Goal: Task Accomplishment & Management: Use online tool/utility

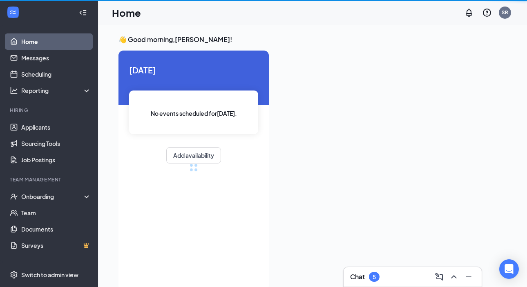
click at [411, 272] on div "Chat 5" at bounding box center [412, 277] width 125 height 13
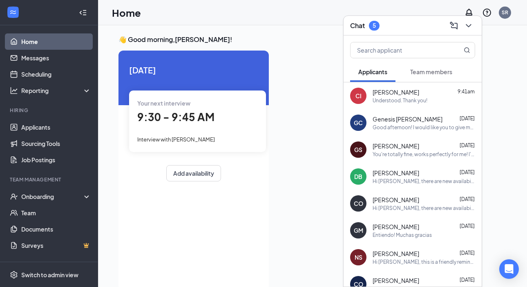
click at [420, 75] on div "Team members" at bounding box center [431, 72] width 42 height 8
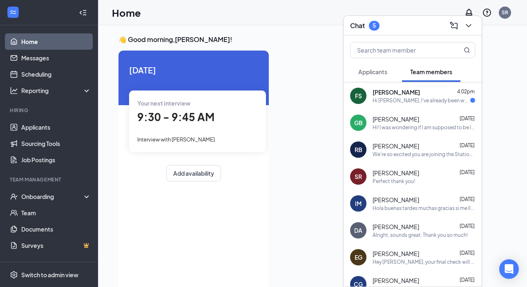
click at [381, 97] on div "Hi [PERSON_NAME], I've already been working for a month, and you mentioned that…" at bounding box center [421, 100] width 98 height 7
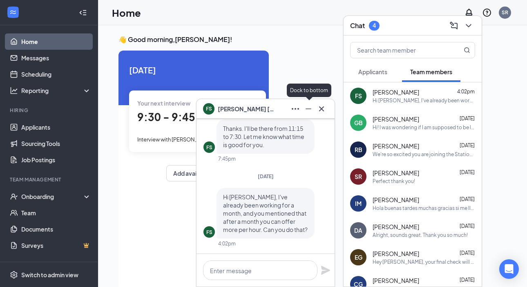
click at [311, 109] on icon "Minimize" at bounding box center [308, 109] width 10 height 10
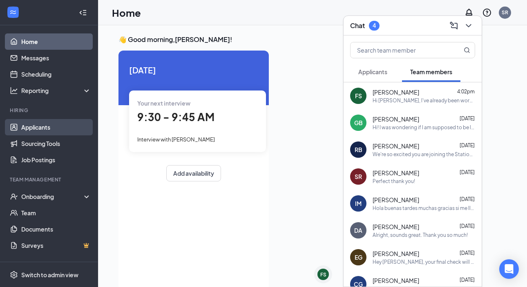
click at [45, 128] on link "Applicants" at bounding box center [56, 127] width 70 height 16
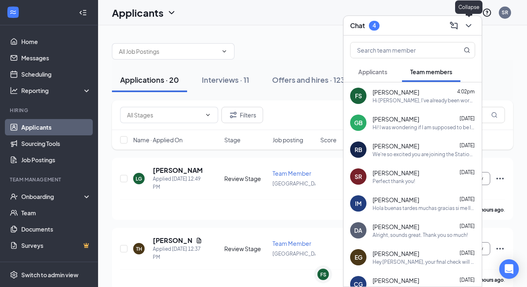
click at [468, 27] on icon "ChevronDown" at bounding box center [468, 26] width 10 height 10
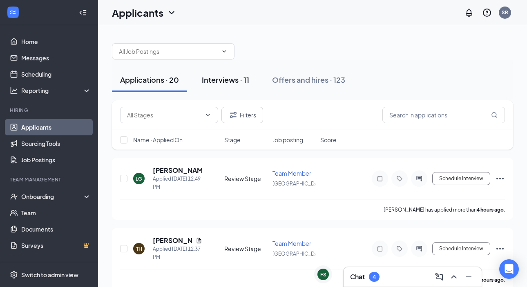
click at [222, 84] on div "Interviews · 11" at bounding box center [225, 80] width 47 height 10
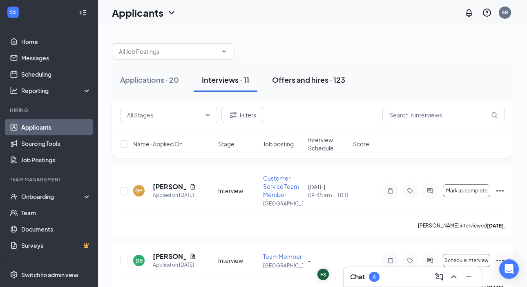
click at [311, 84] on div "Offers and hires · 123" at bounding box center [308, 80] width 73 height 10
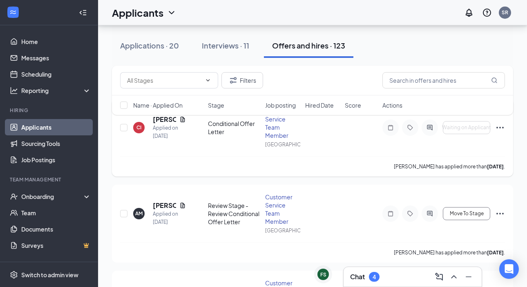
scroll to position [47, 0]
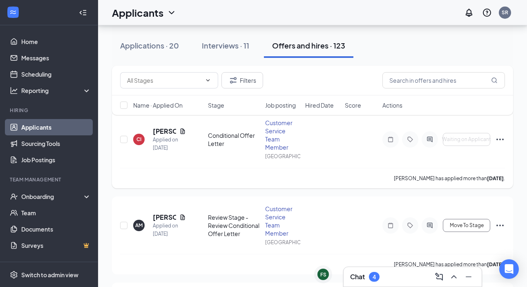
click at [498, 141] on icon "Ellipses" at bounding box center [500, 140] width 10 height 10
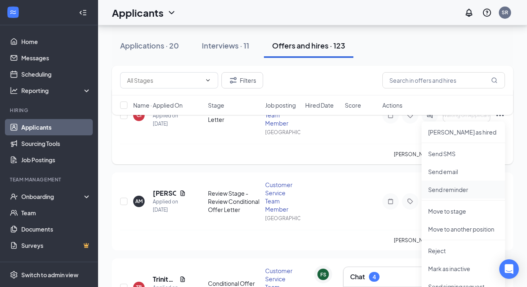
scroll to position [81, 0]
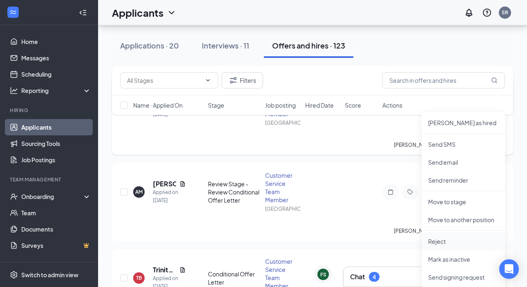
click at [449, 238] on p "Reject" at bounding box center [463, 242] width 70 height 8
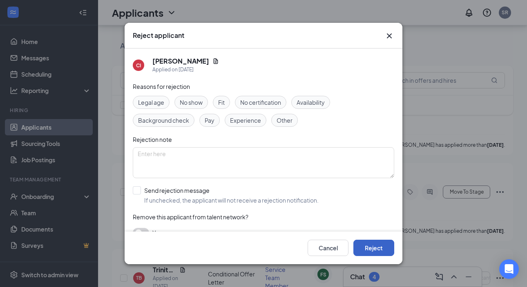
click at [365, 247] on button "Reject" at bounding box center [373, 248] width 41 height 16
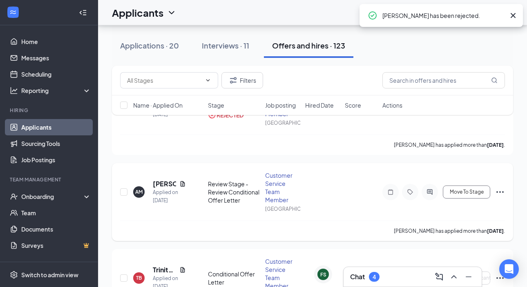
click at [500, 195] on icon "Ellipses" at bounding box center [500, 192] width 10 height 10
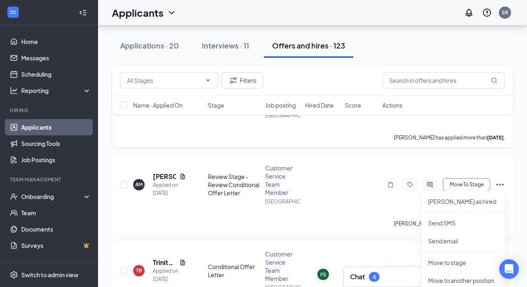
scroll to position [91, 0]
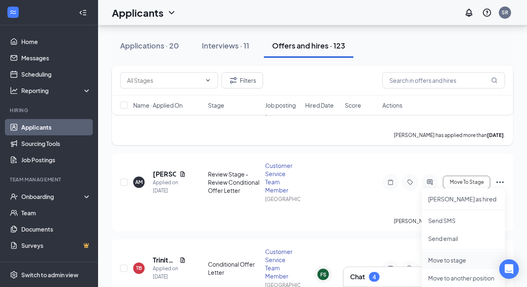
click at [442, 257] on p "Move to stage" at bounding box center [463, 260] width 70 height 8
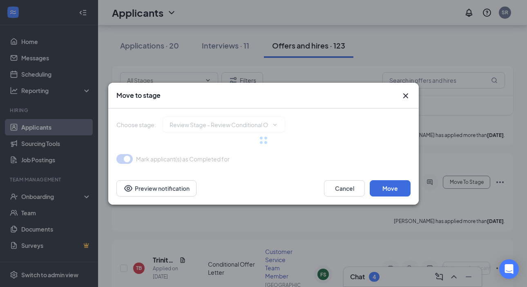
type input "Hired (final stage)"
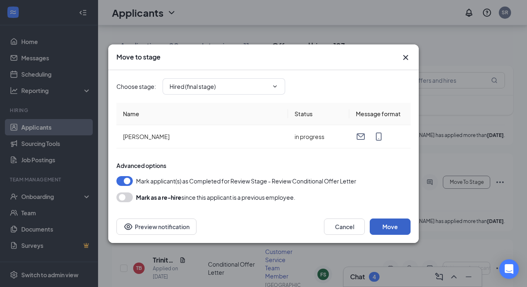
click at [398, 226] on button "Move" at bounding box center [389, 227] width 41 height 16
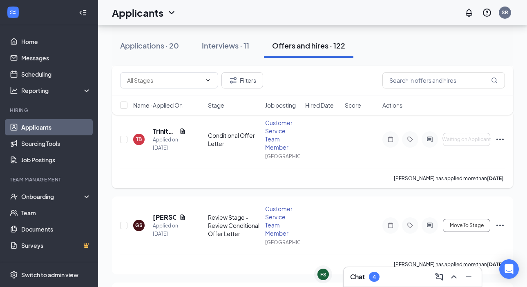
scroll to position [134, 0]
click at [470, 228] on span "Move To Stage" at bounding box center [466, 225] width 34 height 6
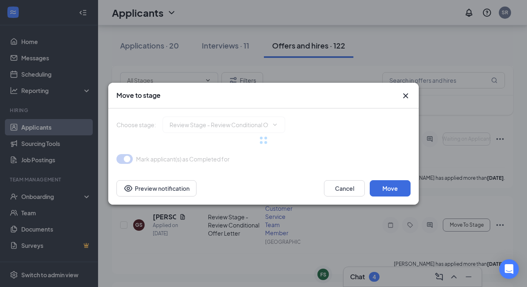
type input "Hired (final stage)"
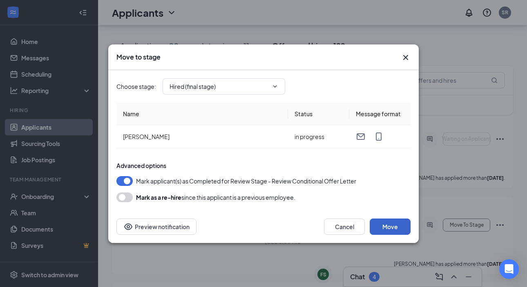
click at [391, 226] on button "Move" at bounding box center [389, 227] width 41 height 16
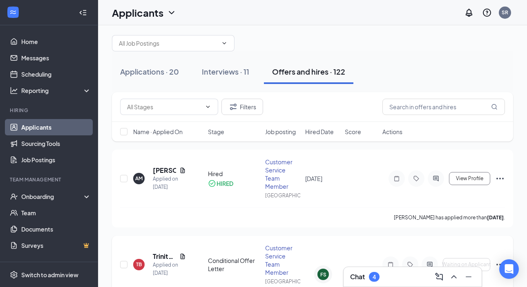
scroll to position [1, 0]
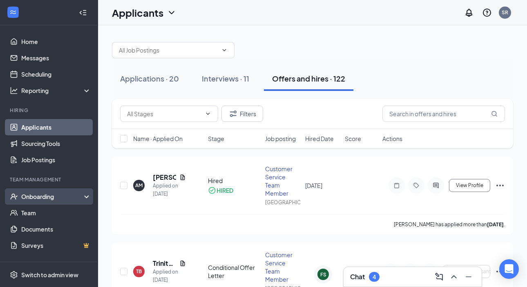
click at [58, 197] on div "Onboarding" at bounding box center [52, 197] width 63 height 8
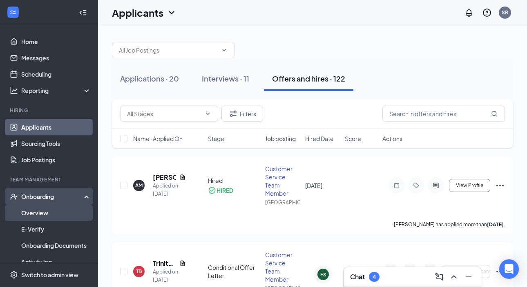
click at [58, 208] on link "Overview" at bounding box center [56, 213] width 70 height 16
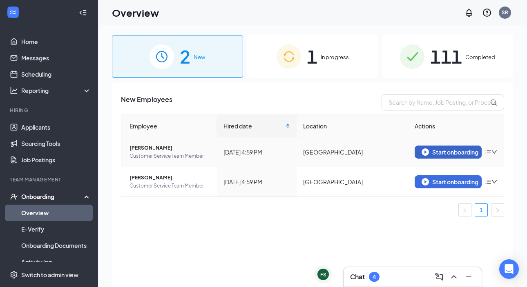
click at [463, 151] on div "Start onboarding" at bounding box center [447, 152] width 53 height 7
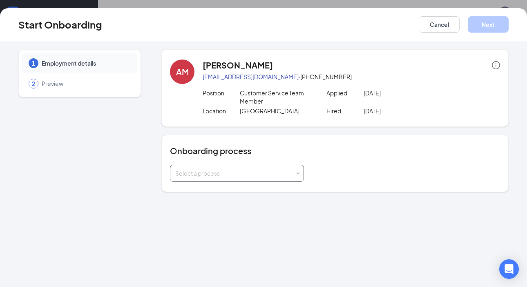
click at [289, 172] on div "Select a process" at bounding box center [235, 173] width 120 height 8
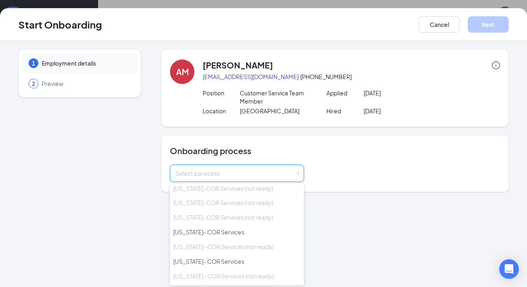
scroll to position [543, 0]
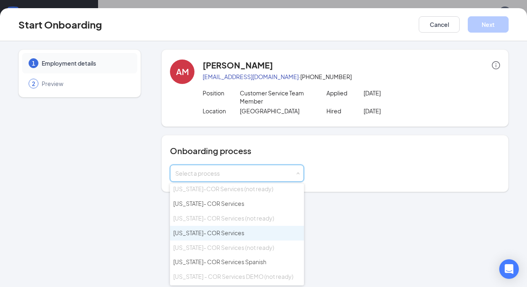
click at [240, 226] on li "[US_STATE]- COR Services" at bounding box center [237, 233] width 134 height 15
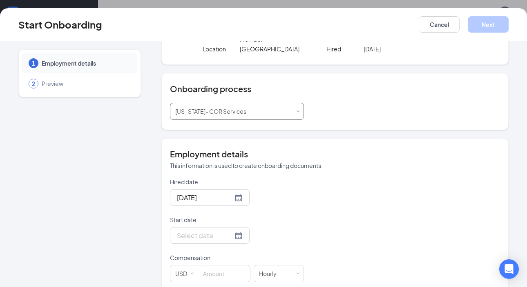
scroll to position [76, 0]
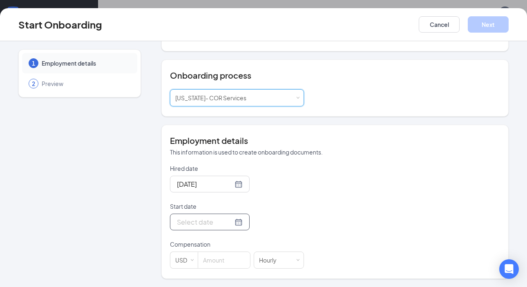
click at [230, 222] on div at bounding box center [210, 222] width 66 height 10
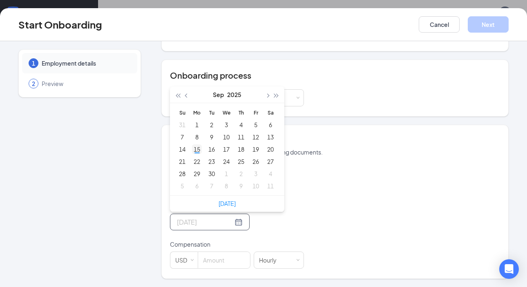
type input "[DATE]"
click at [197, 151] on div "15" at bounding box center [197, 150] width 10 height 10
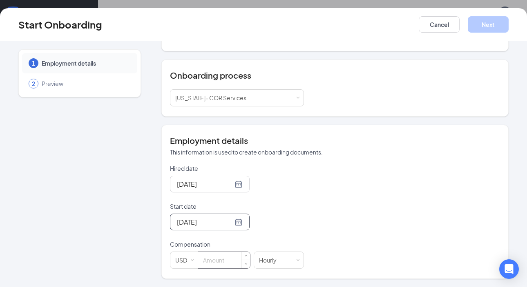
click at [223, 264] on input at bounding box center [224, 260] width 52 height 16
type input "0"
click at [492, 26] on button "Next" at bounding box center [487, 24] width 41 height 16
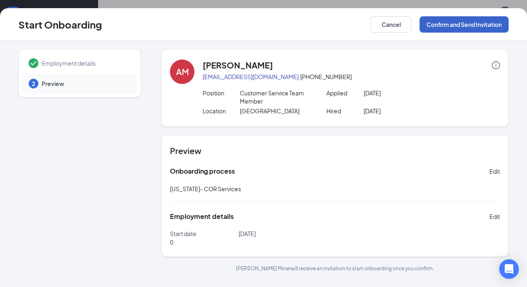
click at [476, 25] on button "Confirm and Send Invitation" at bounding box center [463, 24] width 89 height 16
